Goal: Find specific page/section: Find specific page/section

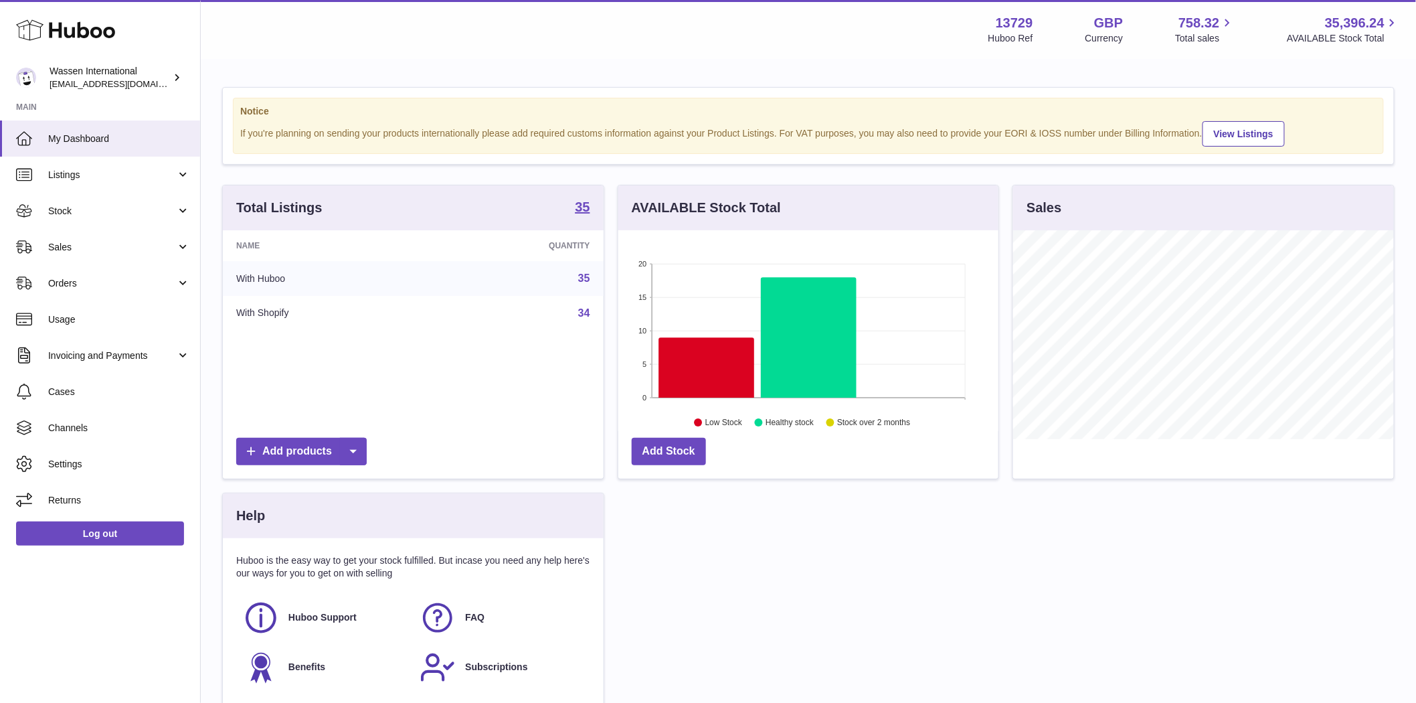
scroll to position [209, 380]
click at [717, 359] on icon at bounding box center [706, 368] width 96 height 60
